Goal: Information Seeking & Learning: Learn about a topic

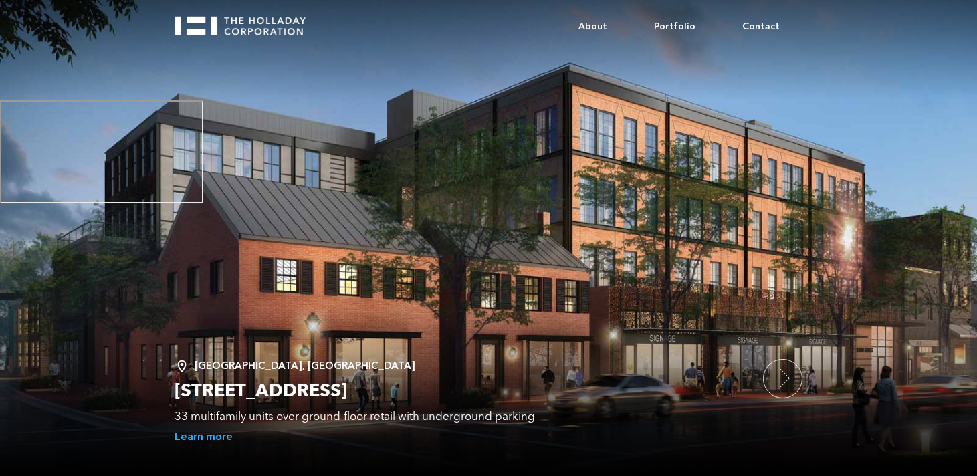
click at [609, 20] on link "About" at bounding box center [593, 27] width 76 height 41
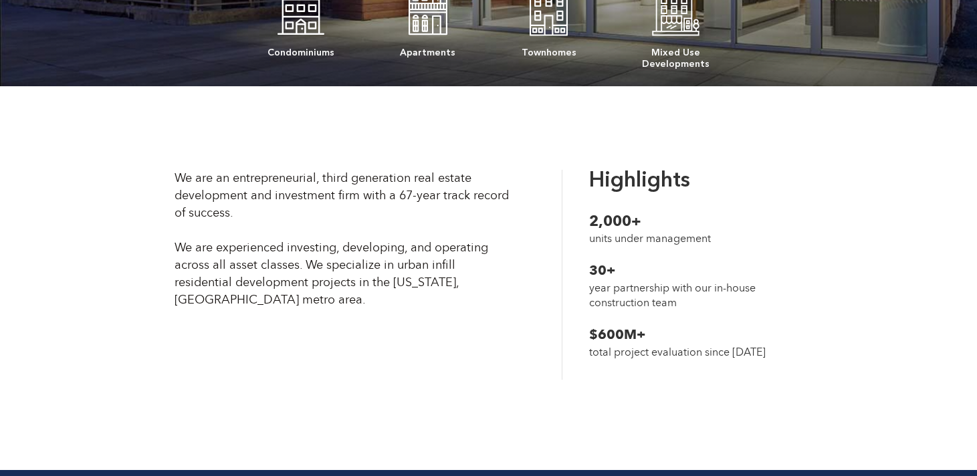
scroll to position [348, 0]
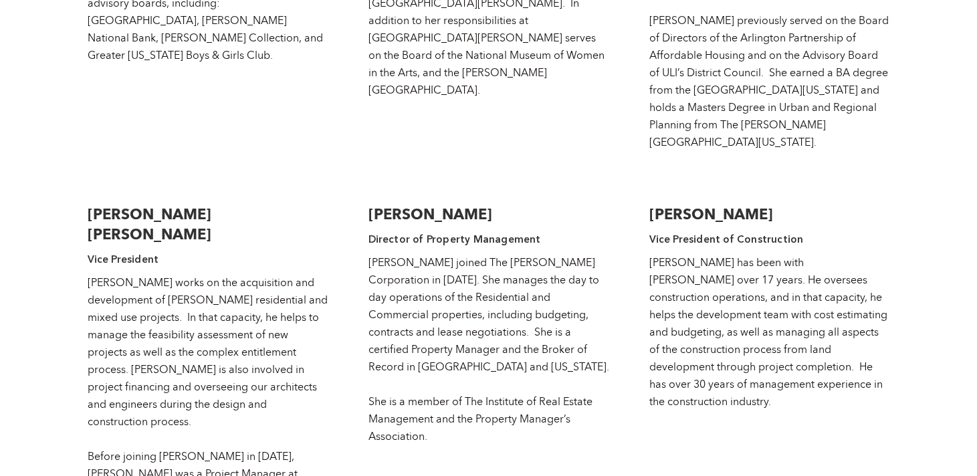
scroll to position [2397, 0]
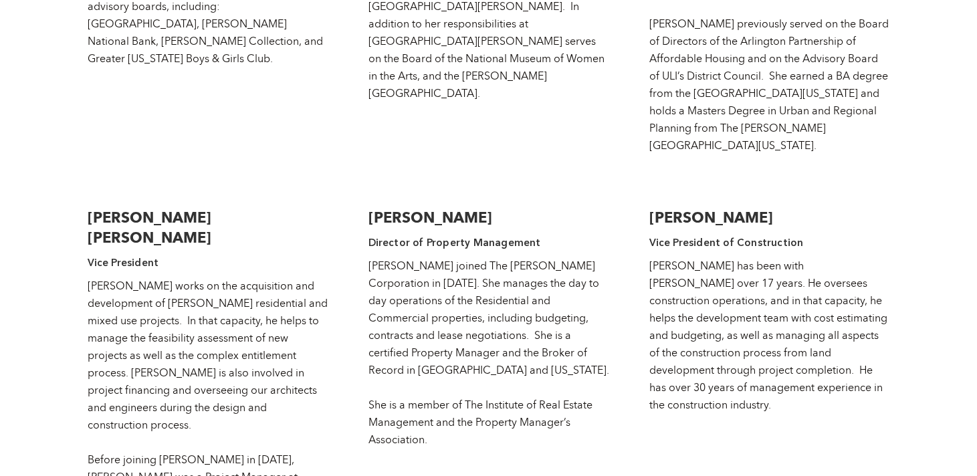
click at [416, 271] on div "Jill joined The Holladay Corporation in 1979. She manages the day to day operat…" at bounding box center [489, 352] width 241 height 191
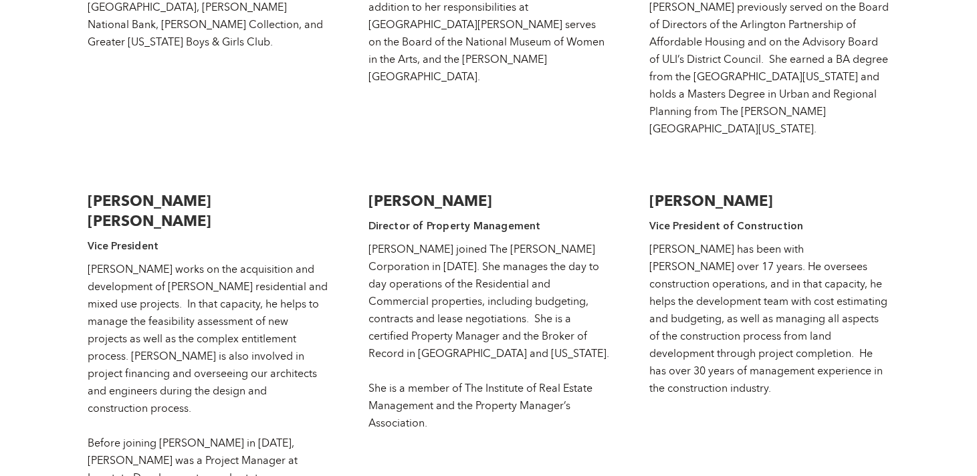
scroll to position [2413, 0]
